Goal: Navigation & Orientation: Find specific page/section

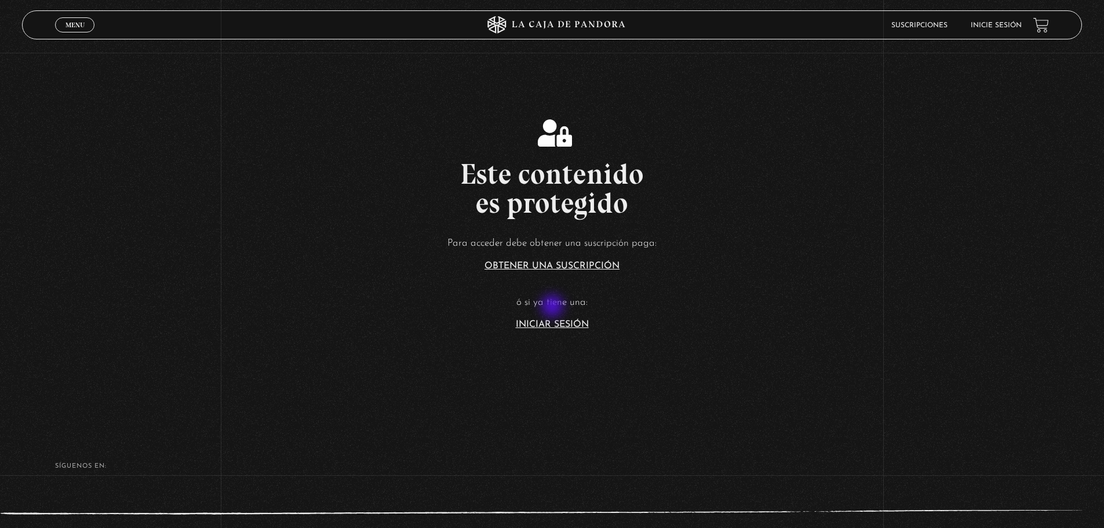
click at [554, 307] on section "Este contenido es protegido Para acceder debe obtener una suscripción paga: Obt…" at bounding box center [552, 211] width 1104 height 423
click at [547, 320] on link "Iniciar Sesión" at bounding box center [552, 324] width 73 height 9
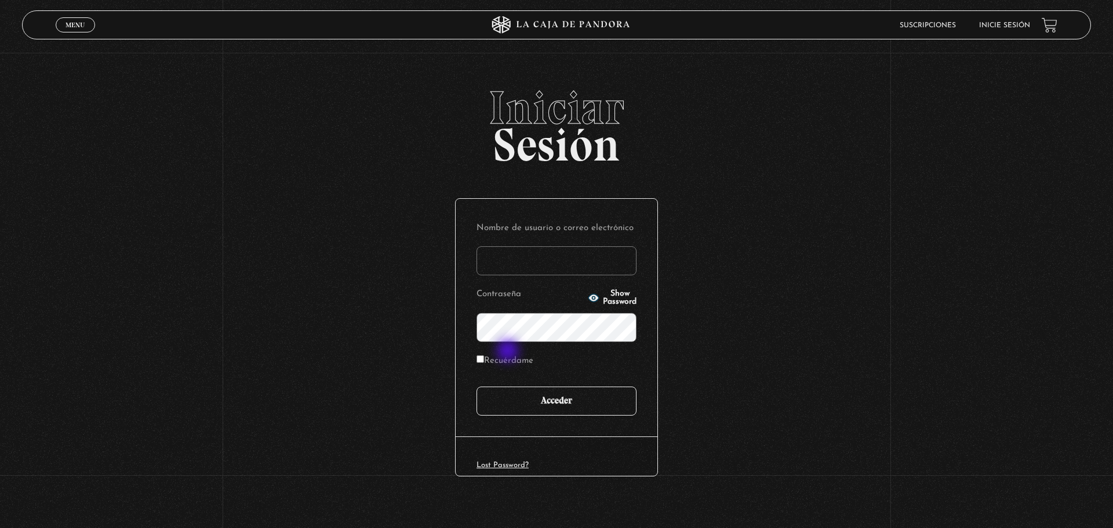
type input "mga21oficial@gmail.com"
click at [538, 387] on input "Acceder" at bounding box center [556, 401] width 160 height 29
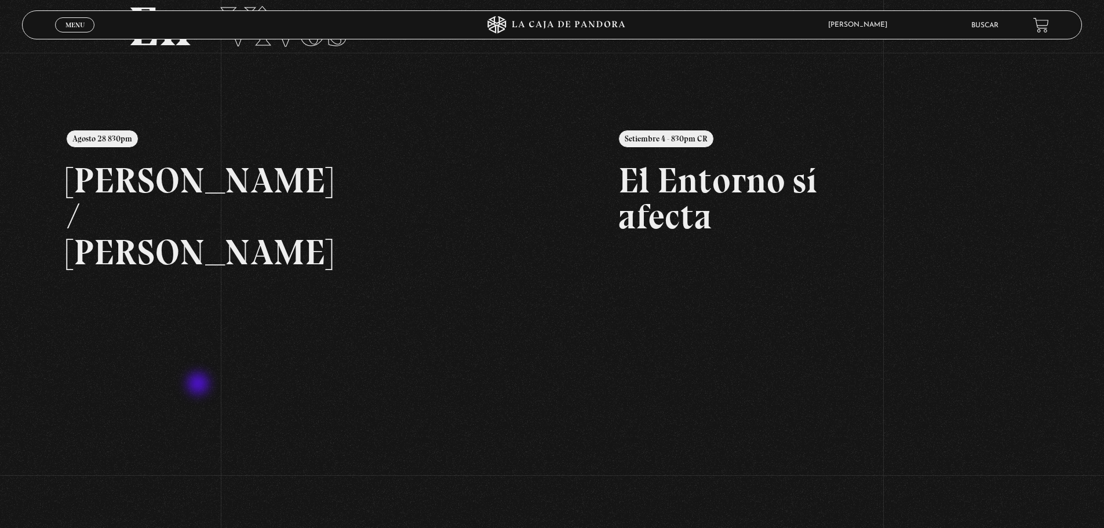
scroll to position [174, 0]
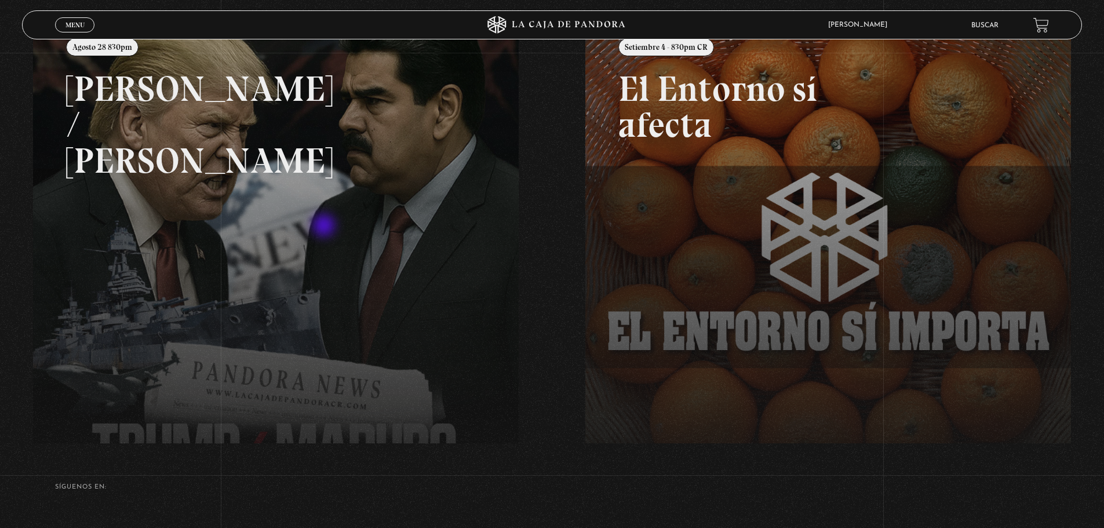
click at [326, 227] on link at bounding box center [585, 285] width 1104 height 528
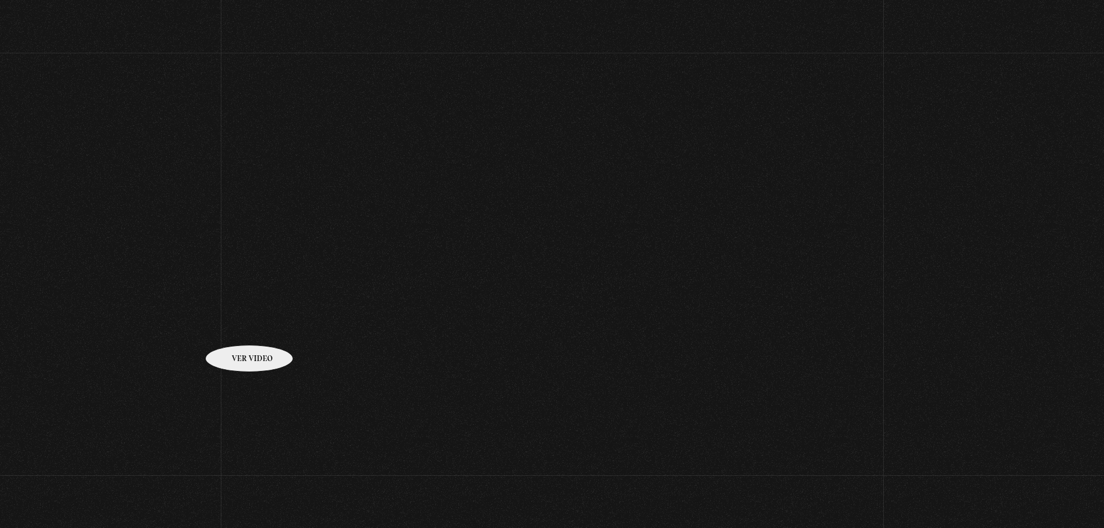
scroll to position [174, 0]
